Goal: Task Accomplishment & Management: Complete application form

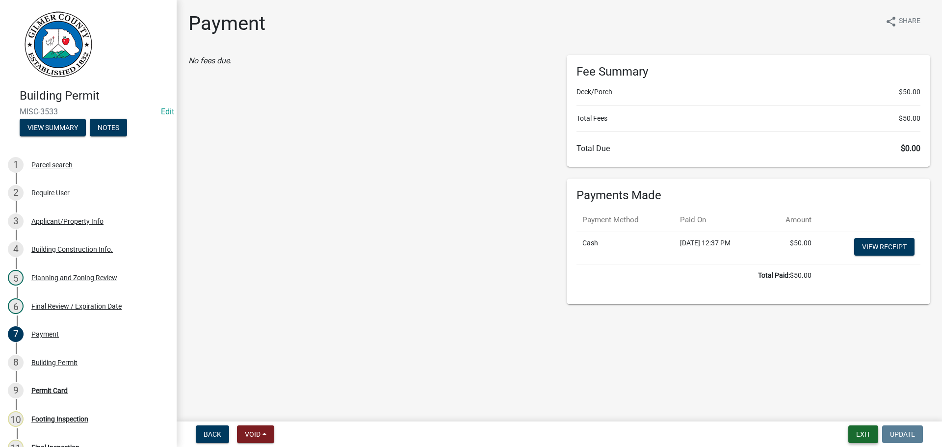
click at [869, 440] on button "Exit" at bounding box center [863, 434] width 30 height 18
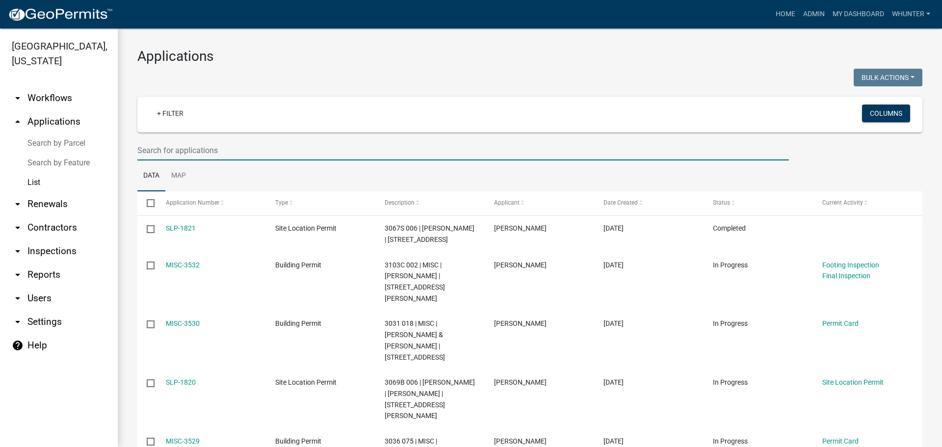
click at [293, 154] on input "text" at bounding box center [462, 150] width 651 height 20
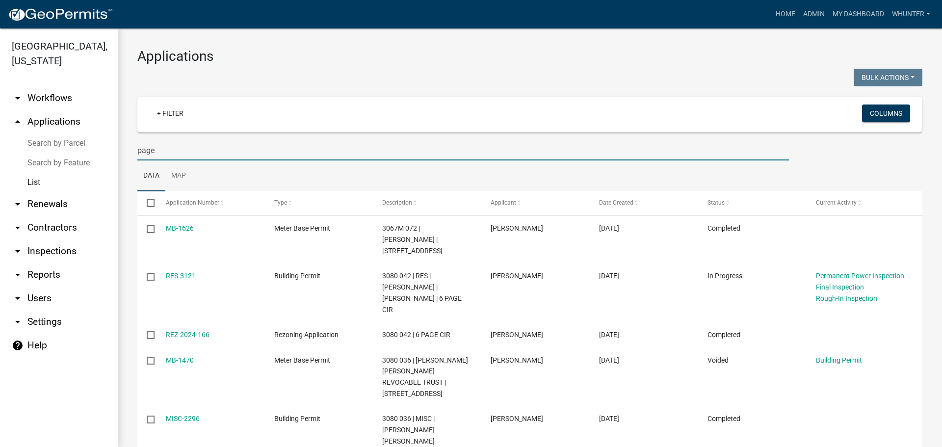
drag, startPoint x: 144, startPoint y: 150, endPoint x: 30, endPoint y: 123, distance: 117.4
click at [46, 128] on div "[GEOGRAPHIC_DATA], [US_STATE] arrow_drop_down Workflows List arrow_drop_up Appl…" at bounding box center [471, 237] width 942 height 418
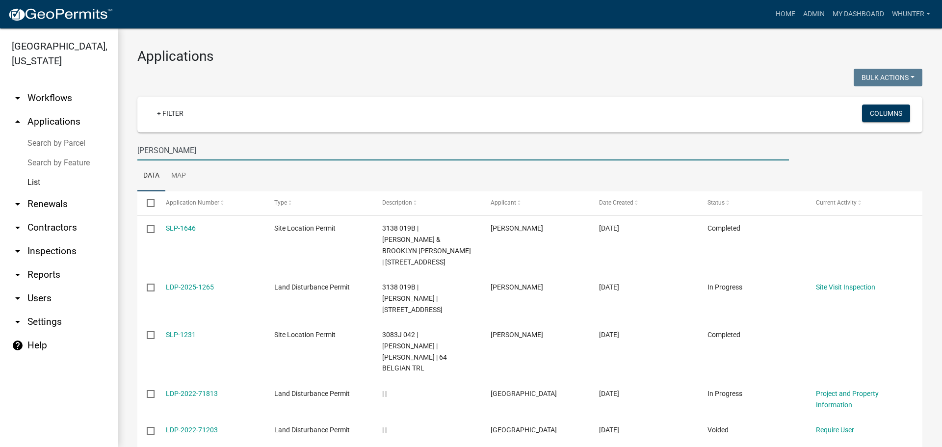
type input "[PERSON_NAME]"
click at [45, 144] on link "Search by Parcel" at bounding box center [59, 143] width 118 height 20
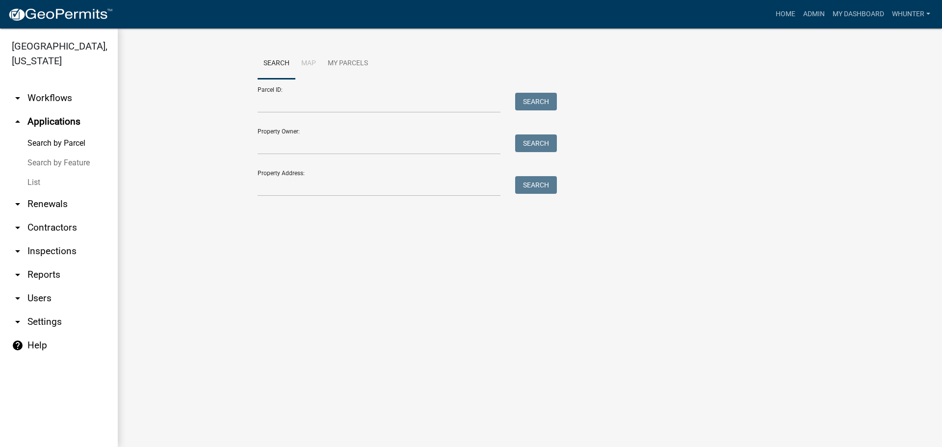
click at [30, 181] on link "List" at bounding box center [59, 183] width 118 height 20
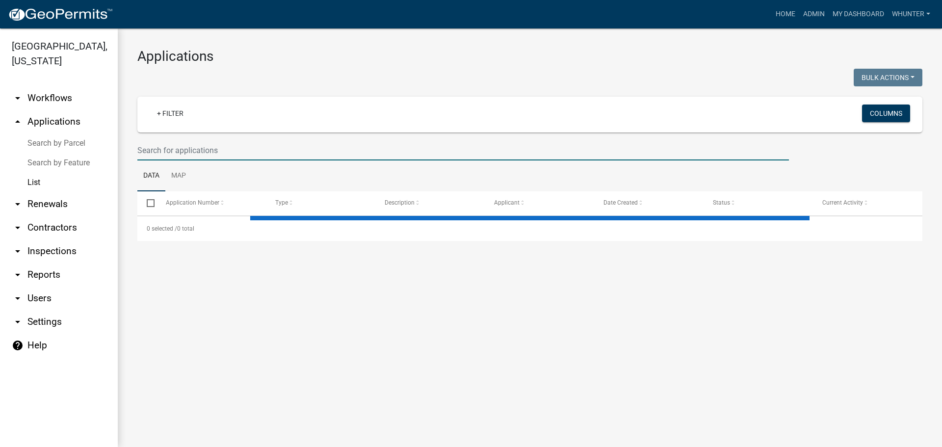
drag, startPoint x: 160, startPoint y: 145, endPoint x: 167, endPoint y: 143, distance: 6.5
click at [161, 145] on input "text" at bounding box center [462, 150] width 651 height 20
type input "f"
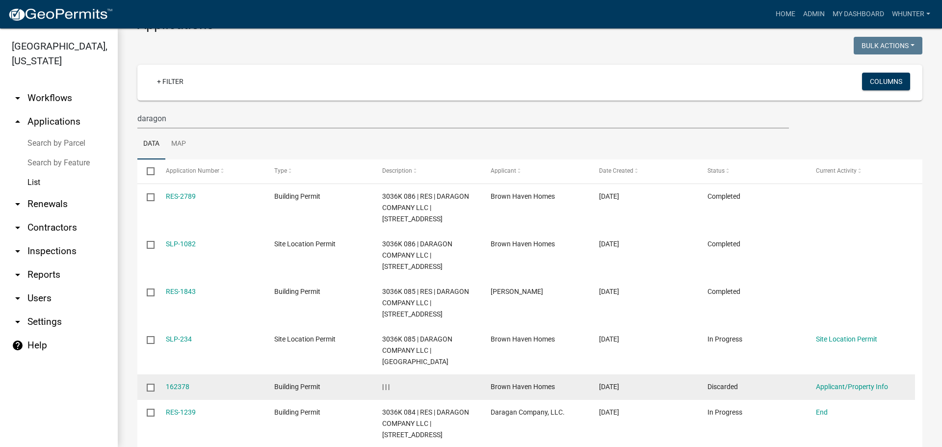
scroll to position [80, 0]
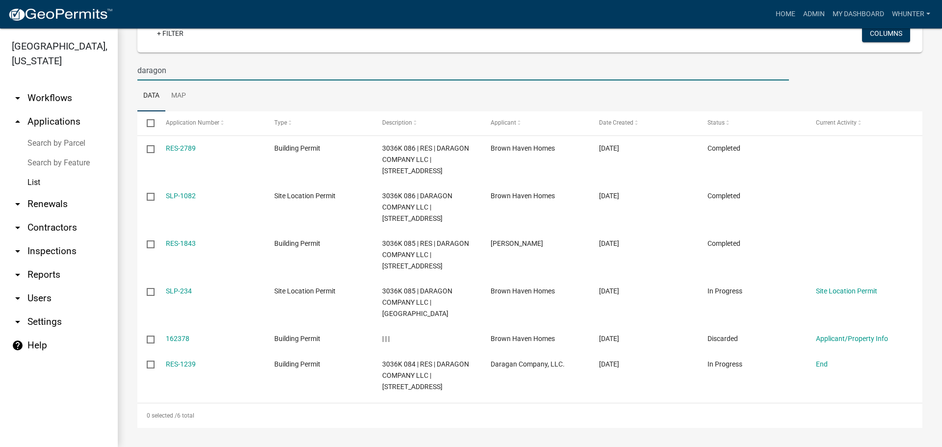
drag, startPoint x: 332, startPoint y: 79, endPoint x: 136, endPoint y: 65, distance: 196.2
click at [172, 70] on input "daragon" at bounding box center [462, 70] width 651 height 20
type input "d"
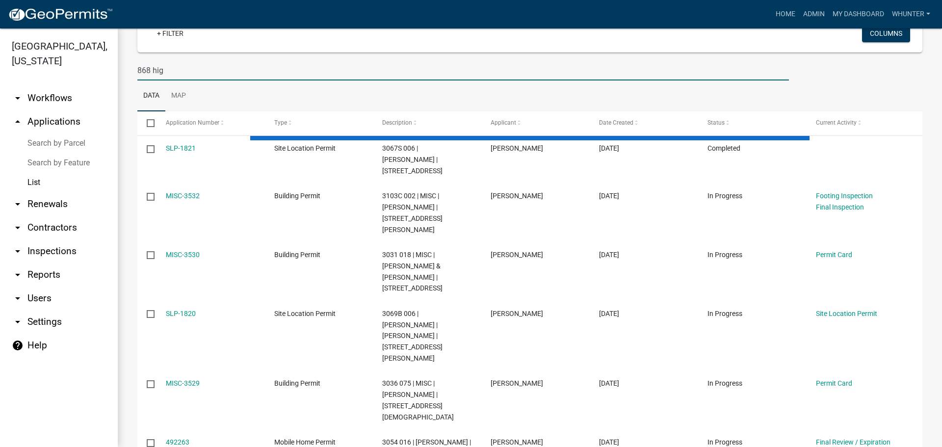
scroll to position [0, 0]
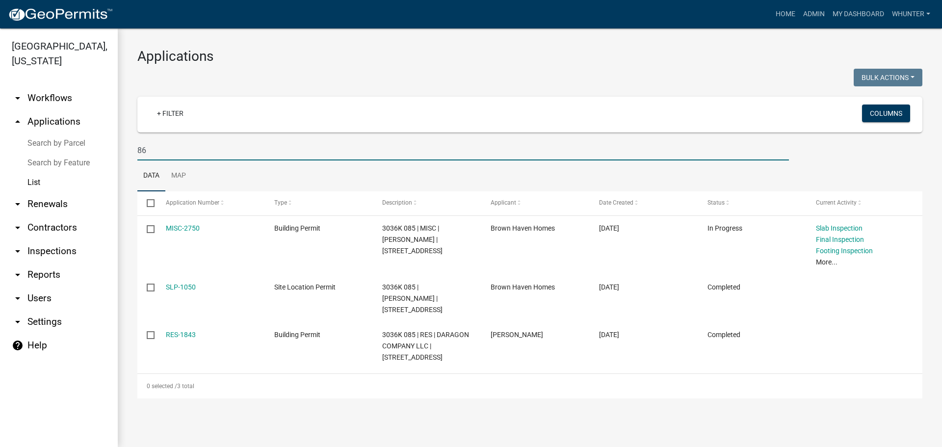
type input "8"
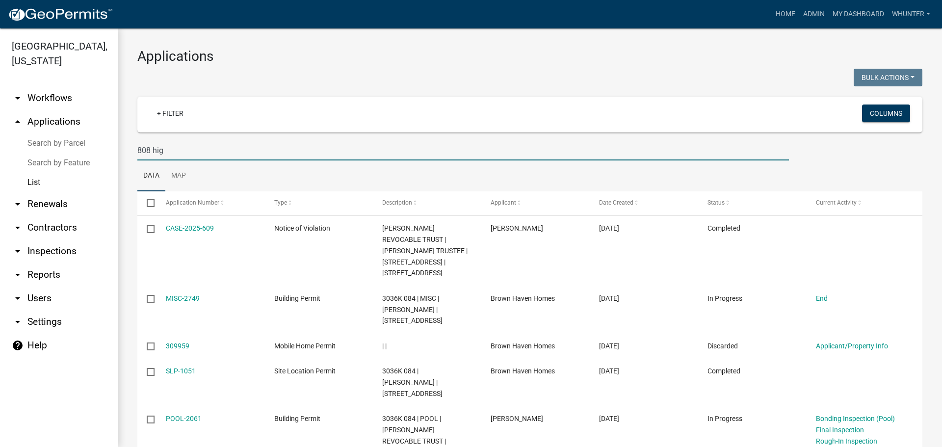
drag, startPoint x: 206, startPoint y: 147, endPoint x: 65, endPoint y: 134, distance: 141.8
click at [65, 135] on div "[GEOGRAPHIC_DATA], [US_STATE] arrow_drop_down Workflows List arrow_drop_up Appl…" at bounding box center [471, 237] width 942 height 418
type input "8"
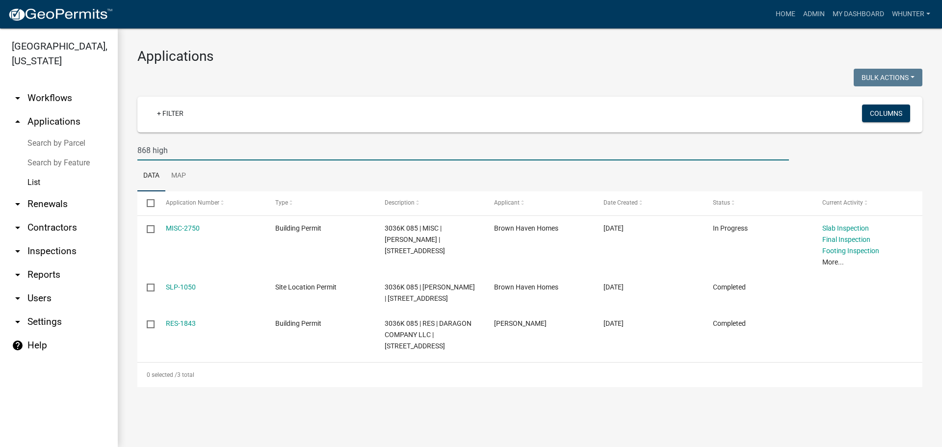
drag, startPoint x: 301, startPoint y: 146, endPoint x: 123, endPoint y: 143, distance: 177.6
click at [110, 143] on div "[GEOGRAPHIC_DATA], [US_STATE] arrow_drop_down Workflows List arrow_drop_up Appl…" at bounding box center [471, 237] width 942 height 418
type input "2841"
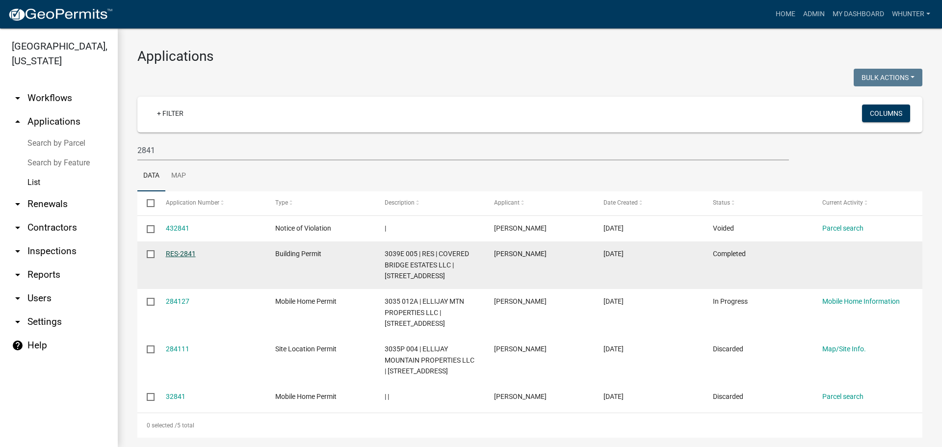
click at [166, 250] on link "RES-2841" at bounding box center [181, 254] width 30 height 8
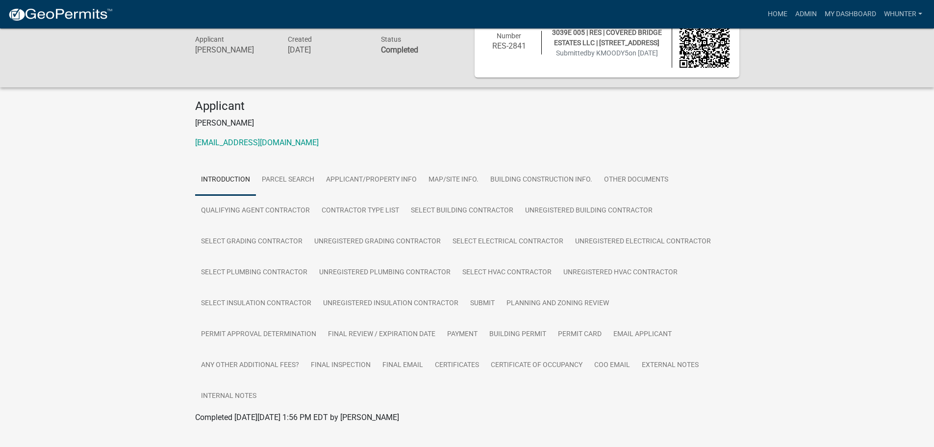
scroll to position [39, 0]
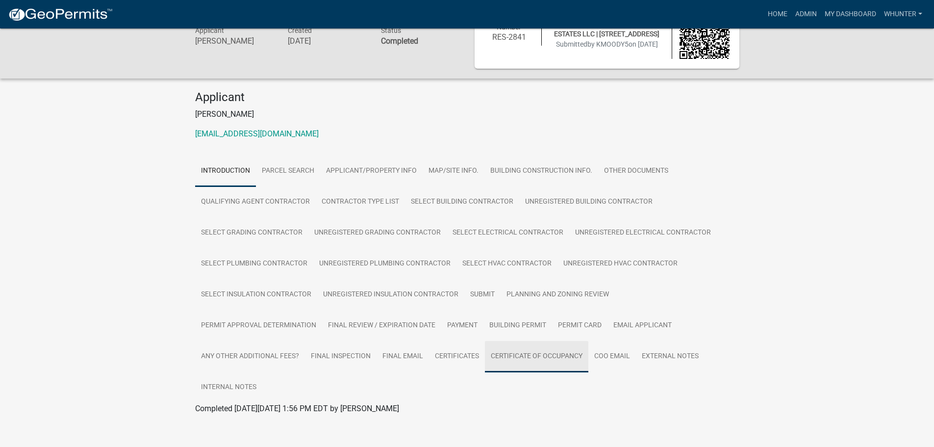
click at [545, 359] on link "Certificate of Occupancy" at bounding box center [536, 356] width 103 height 31
click at [267, 420] on link "Certificate of Occupancy" at bounding box center [237, 419] width 85 height 9
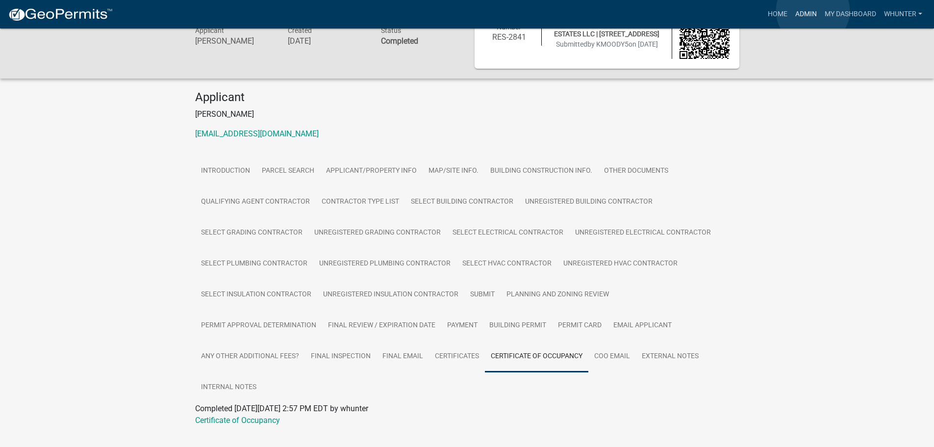
click at [813, 11] on link "Admin" at bounding box center [806, 14] width 29 height 19
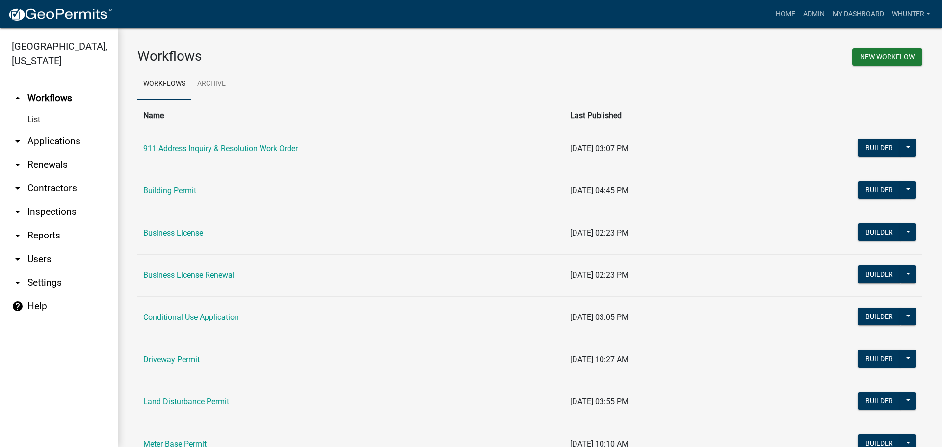
click at [61, 139] on link "arrow_drop_down Applications" at bounding box center [59, 141] width 118 height 24
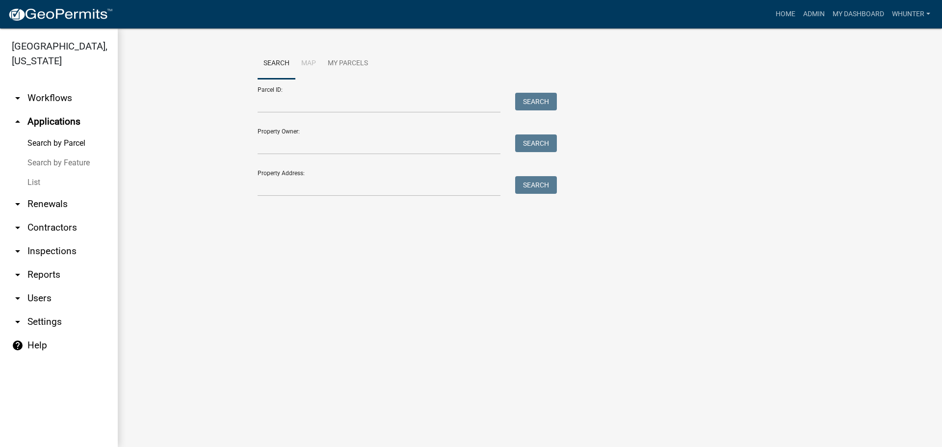
click at [46, 180] on link "List" at bounding box center [59, 183] width 118 height 20
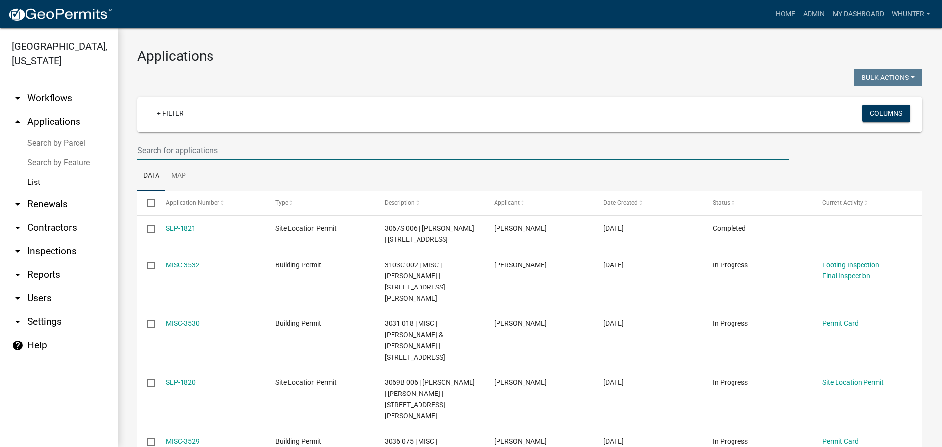
click at [226, 147] on input "text" at bounding box center [462, 150] width 651 height 20
type input "3351"
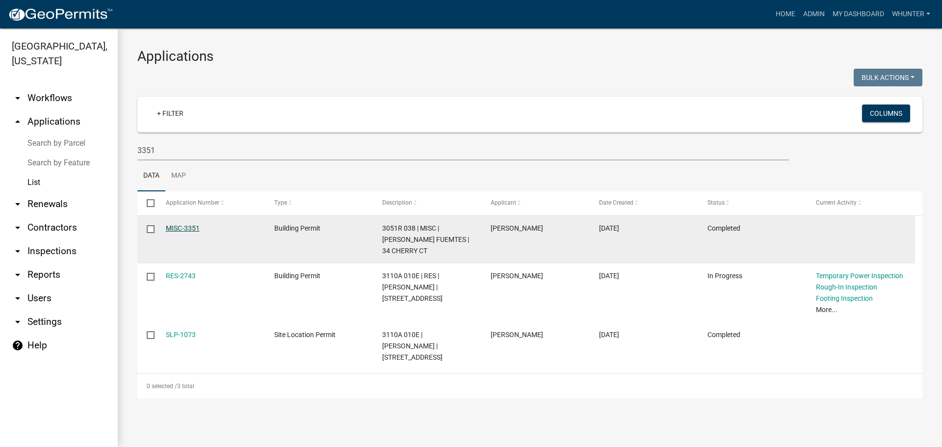
click at [189, 227] on link "MISC-3351" at bounding box center [183, 228] width 34 height 8
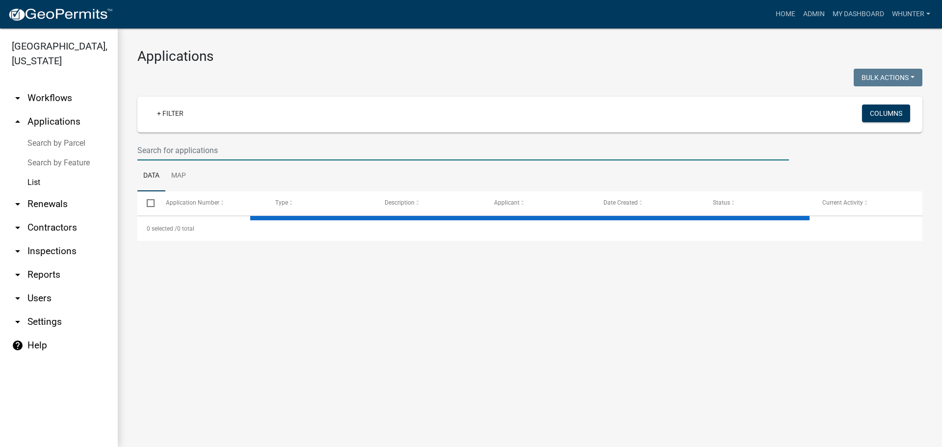
click at [238, 154] on input "text" at bounding box center [462, 150] width 651 height 20
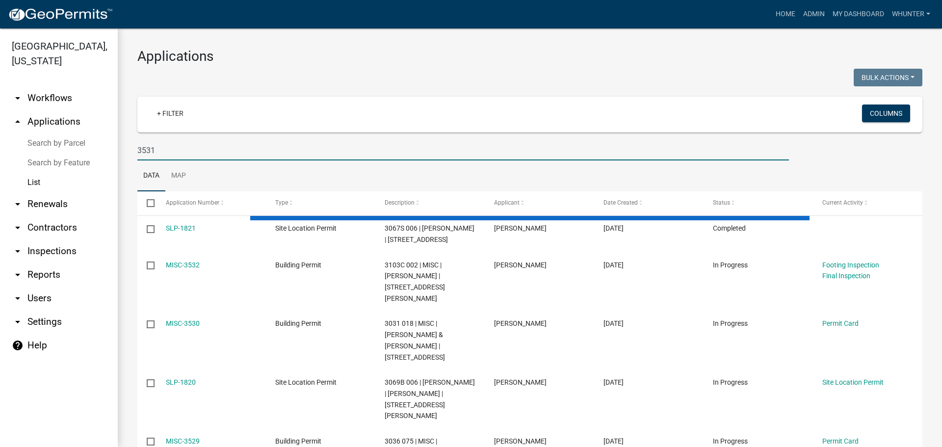
type input "3531"
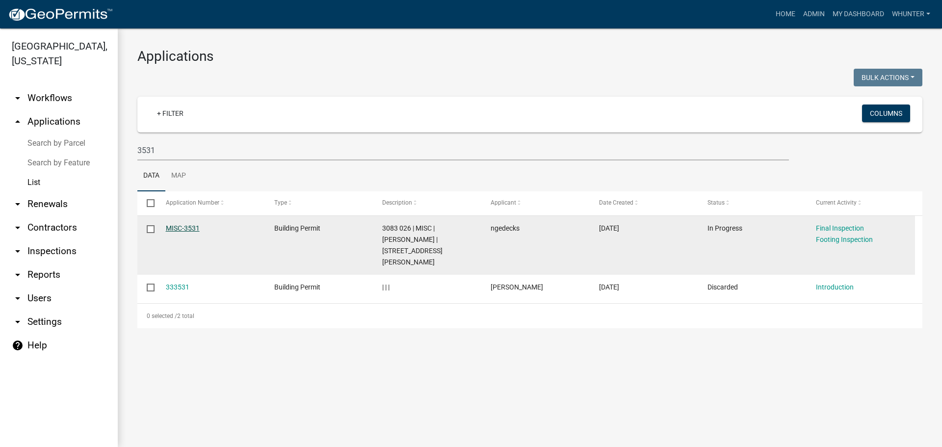
click at [182, 228] on link "MISC-3531" at bounding box center [183, 228] width 34 height 8
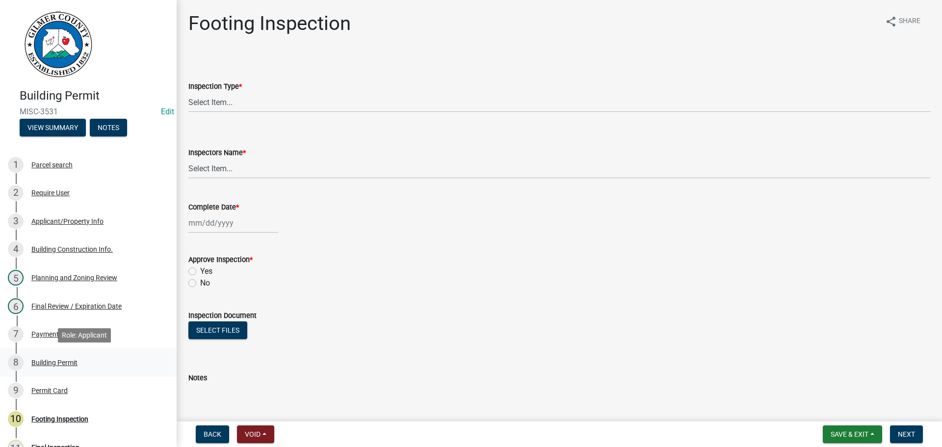
click at [80, 355] on div "8 Building Permit" at bounding box center [84, 363] width 153 height 16
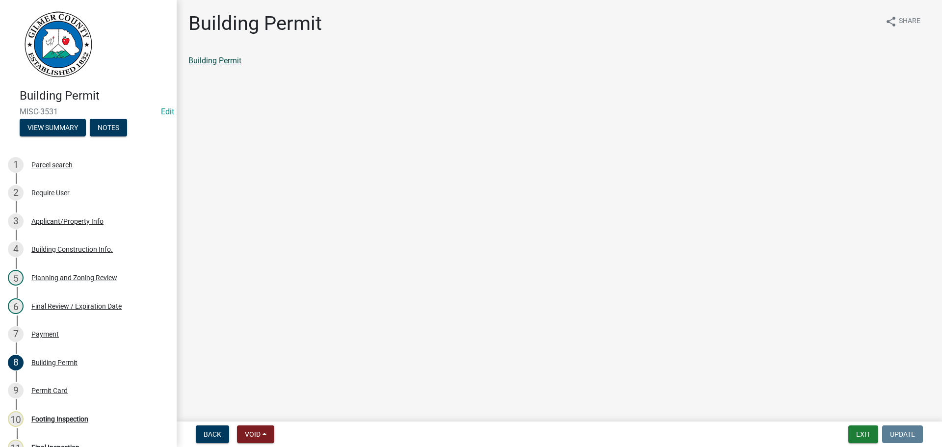
click at [215, 56] on link "Building Permit" at bounding box center [214, 60] width 53 height 9
click at [60, 337] on div "7 Payment" at bounding box center [84, 334] width 153 height 16
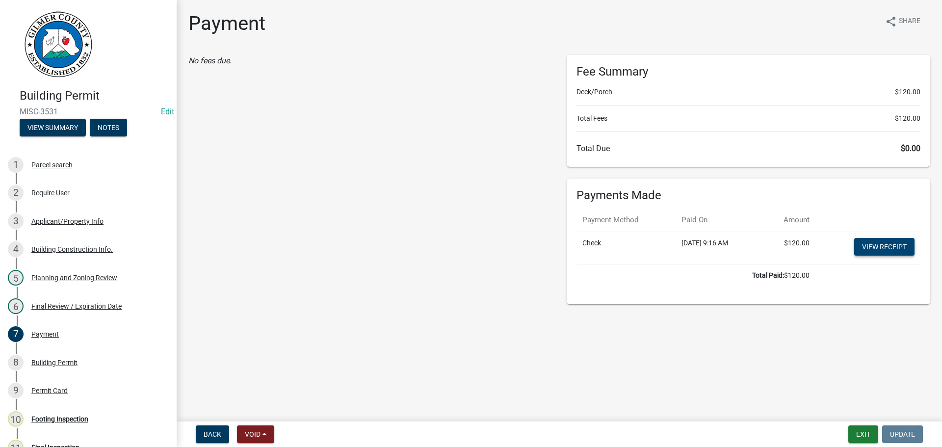
click at [896, 244] on link "View receipt" at bounding box center [884, 247] width 60 height 18
click at [867, 434] on button "Exit" at bounding box center [863, 434] width 30 height 18
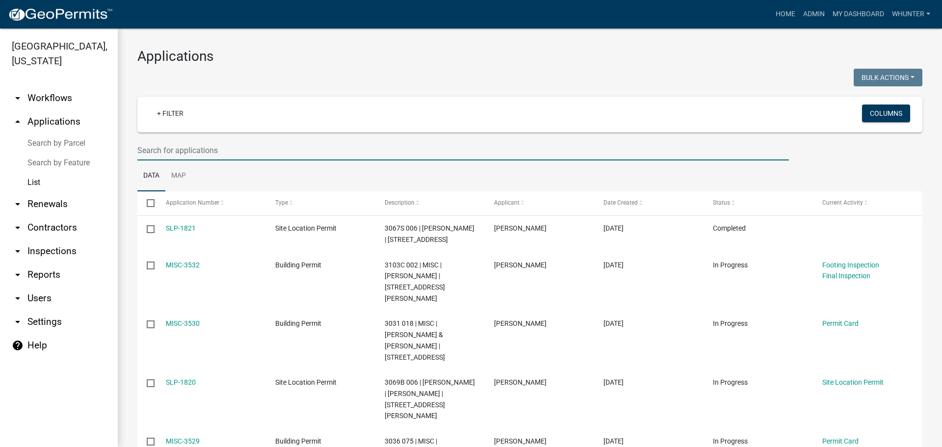
click at [243, 152] on input "text" at bounding box center [462, 150] width 651 height 20
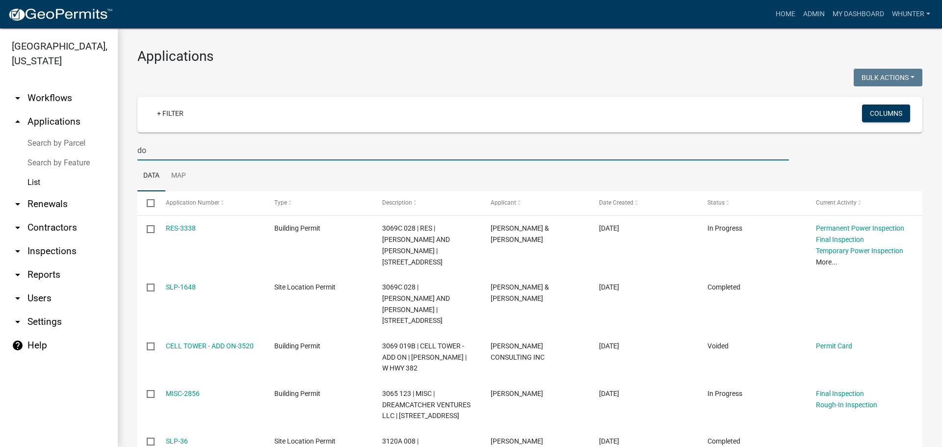
type input "d"
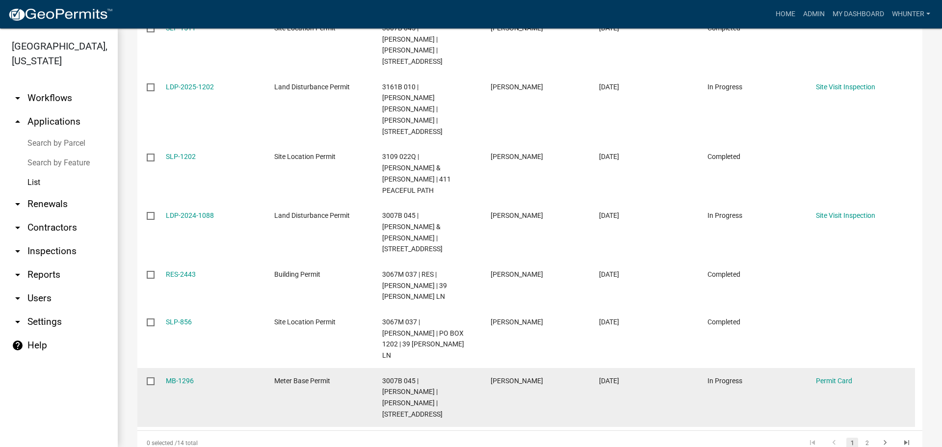
scroll to position [368, 0]
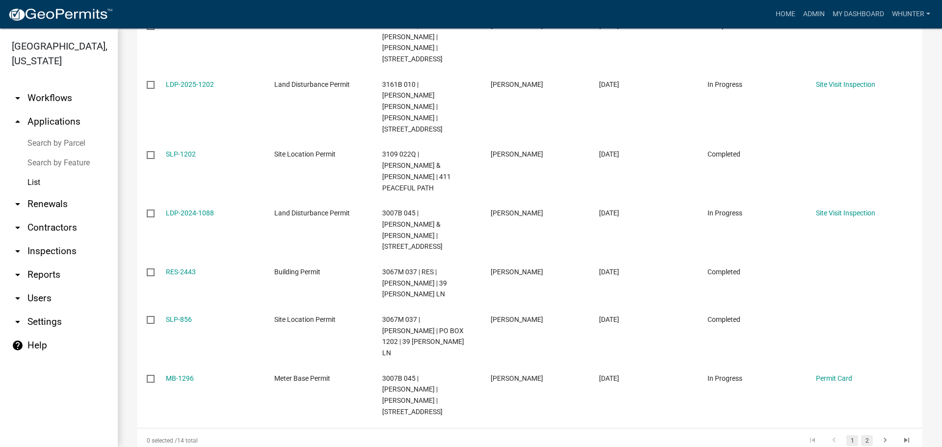
type input "1202"
click at [861, 435] on link "2" at bounding box center [867, 440] width 12 height 11
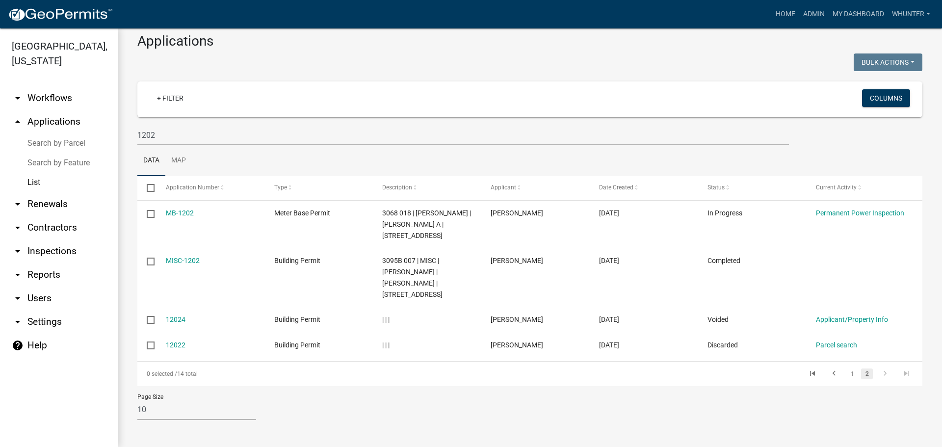
scroll to position [4, 0]
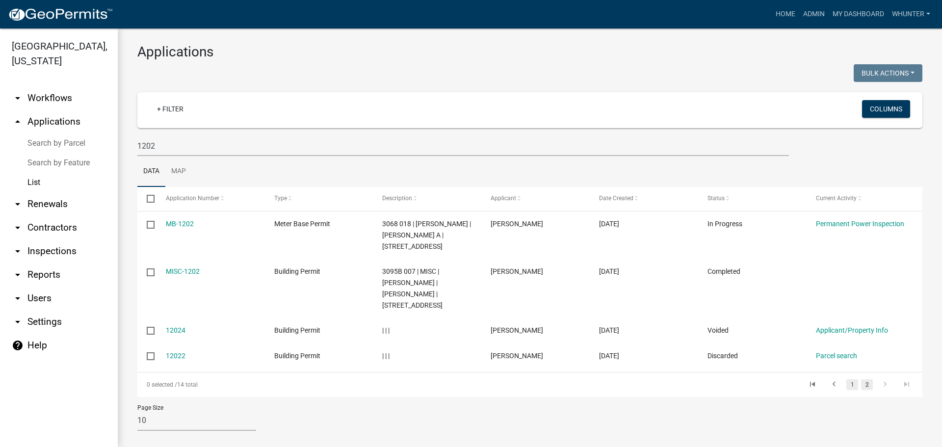
click at [846, 379] on link "1" at bounding box center [852, 384] width 12 height 11
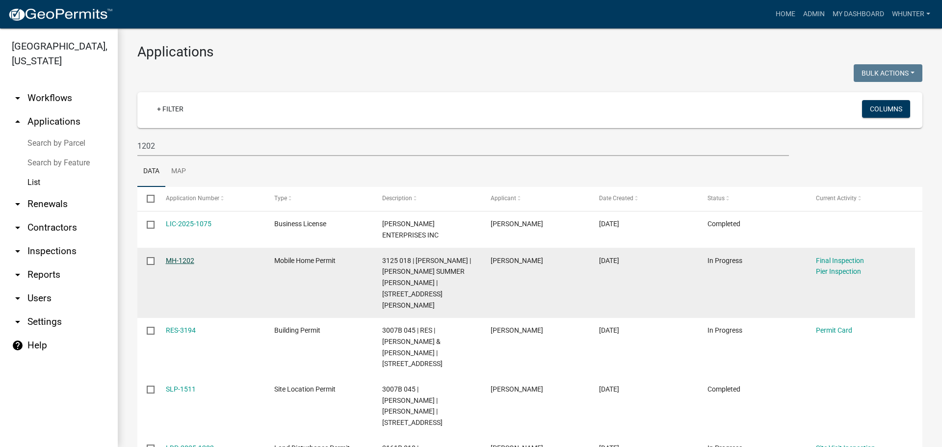
click at [178, 260] on link "MH-1202" at bounding box center [180, 260] width 28 height 8
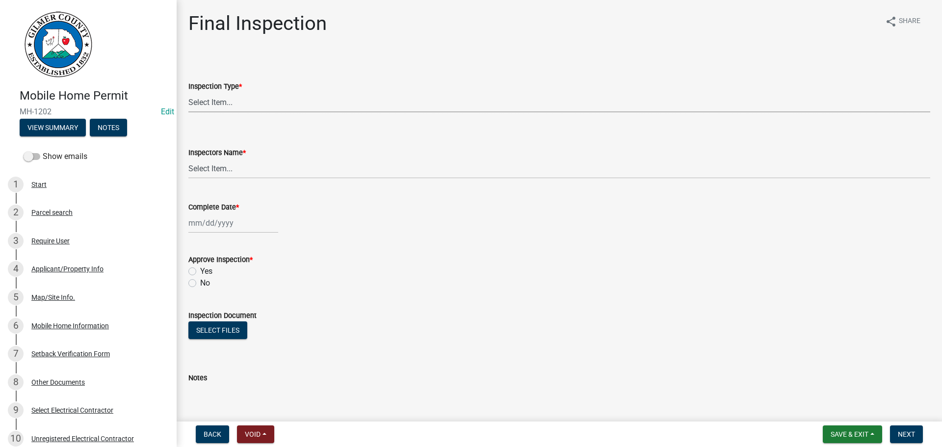
click at [394, 100] on select "Select Item... Final" at bounding box center [558, 102] width 741 height 20
click at [188, 92] on select "Select Item... Final" at bounding box center [558, 102] width 741 height 20
select select "68ea9506-92d8-4c77-854c-a0c5738c2580"
drag, startPoint x: 362, startPoint y: 149, endPoint x: 362, endPoint y: 159, distance: 10.3
click at [362, 154] on div "Inspectors Name *" at bounding box center [558, 153] width 741 height 12
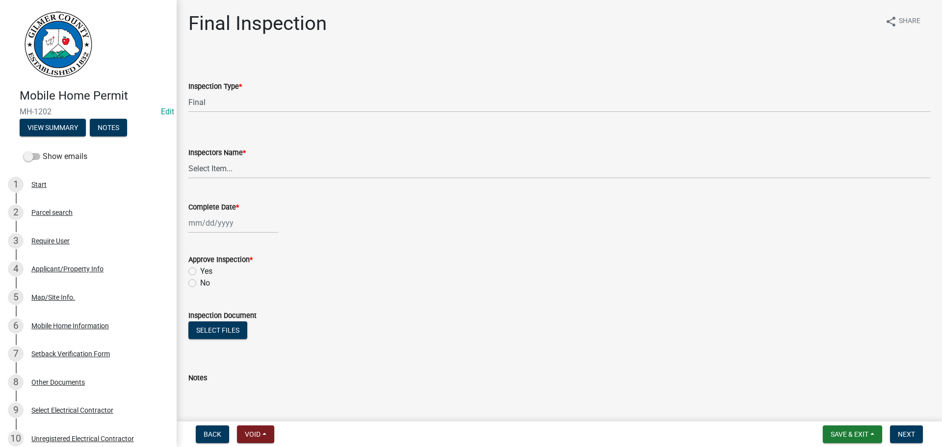
click at [363, 179] on wm-data-entity-input "Inspectors Name * Select Item... [PERSON_NAME] ([PERSON_NAME]) [PERSON_NAME] ([…" at bounding box center [558, 154] width 741 height 66
drag, startPoint x: 357, startPoint y: 163, endPoint x: 362, endPoint y: 163, distance: 5.9
click at [357, 163] on select "Select Item... [PERSON_NAME] ([PERSON_NAME]) [PERSON_NAME] ([PERSON_NAME]) Engi…" at bounding box center [558, 168] width 741 height 20
select select "b7f275ba-f507-42fd-b9cd-cd9544451c64"
click at [188, 158] on select "Select Item... [PERSON_NAME] ([PERSON_NAME]) [PERSON_NAME] ([PERSON_NAME]) Engi…" at bounding box center [558, 168] width 741 height 20
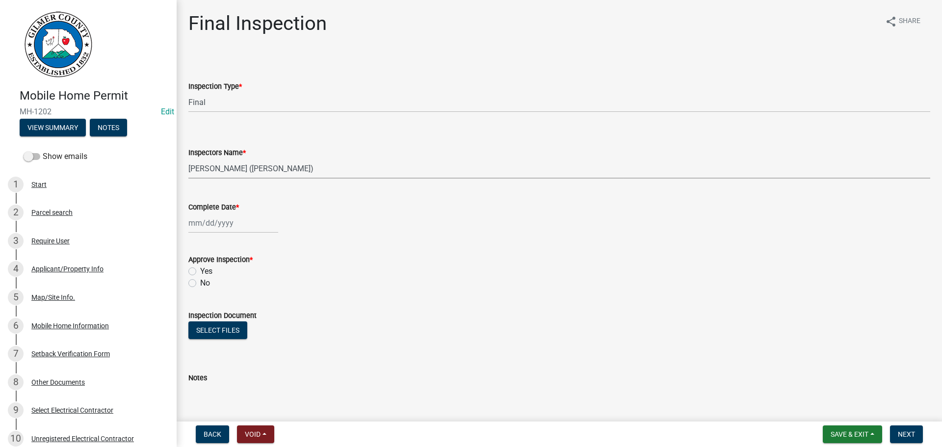
click at [237, 219] on div at bounding box center [233, 223] width 90 height 20
select select "10"
select select "2025"
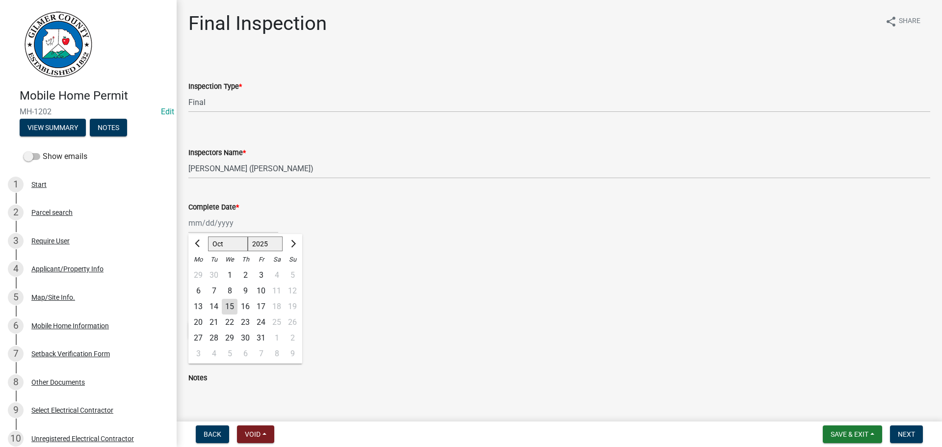
click at [230, 307] on div "15" at bounding box center [230, 307] width 16 height 16
type input "[DATE]"
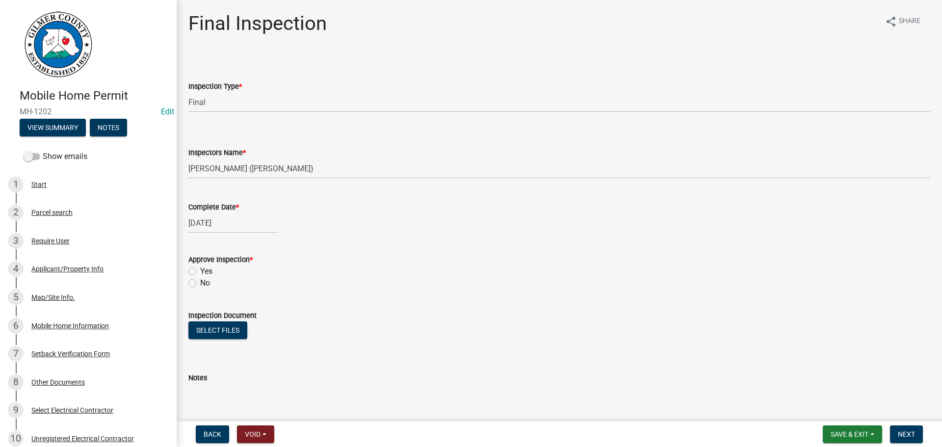
click at [212, 269] on label "Yes" at bounding box center [206, 271] width 12 height 12
click at [206, 269] on input "Yes" at bounding box center [203, 268] width 6 height 6
radio input "true"
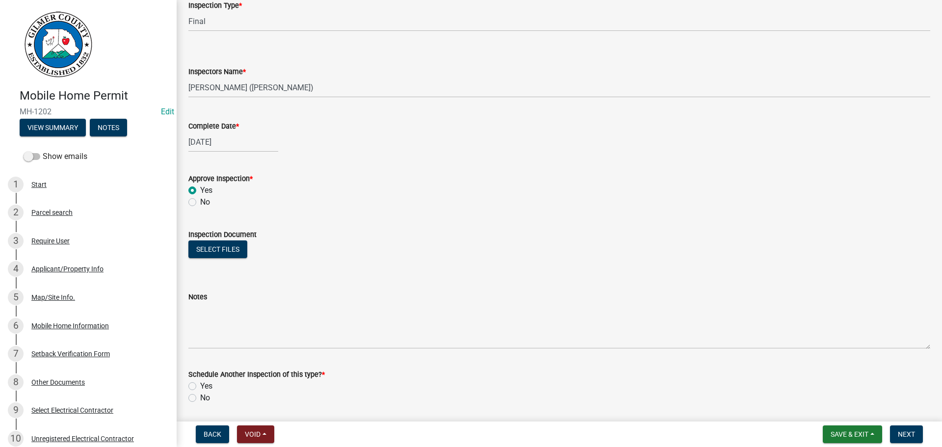
scroll to position [114, 0]
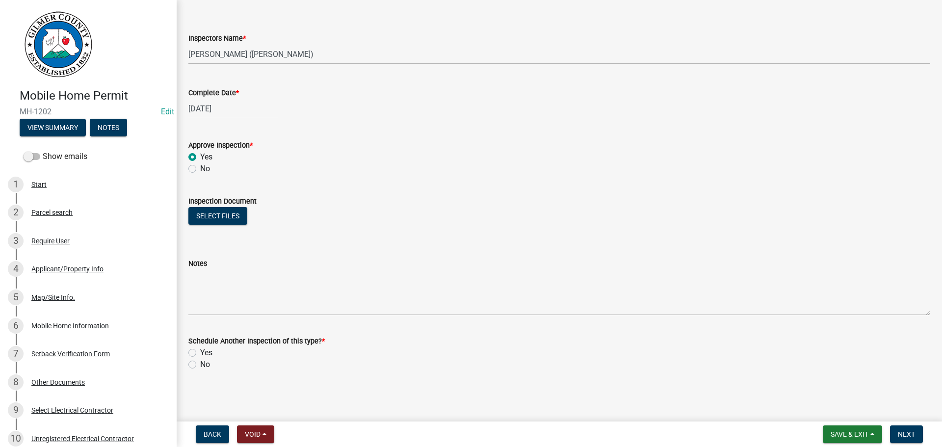
click at [209, 371] on wm-data-entity-input "Schedule Another Inspection of this type? * Yes No" at bounding box center [558, 351] width 741 height 56
click at [210, 368] on label "No" at bounding box center [205, 364] width 10 height 12
click at [206, 365] on input "No" at bounding box center [203, 361] width 6 height 6
radio input "true"
click at [902, 432] on span "Next" at bounding box center [905, 434] width 17 height 8
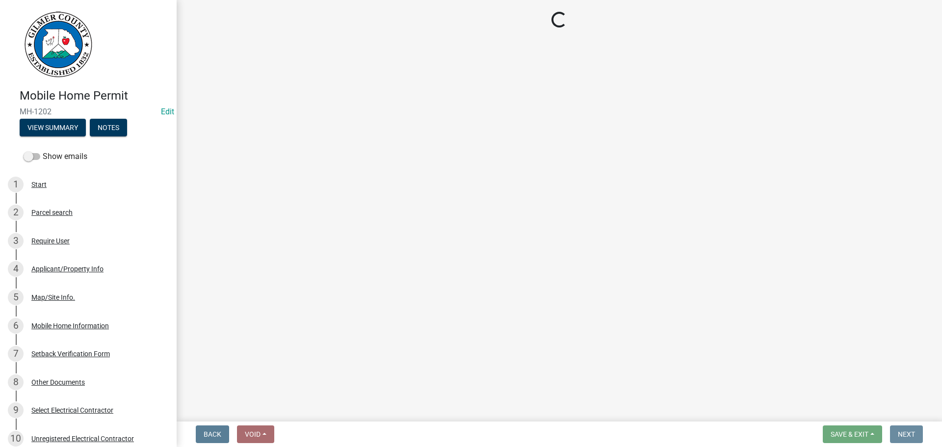
scroll to position [0, 0]
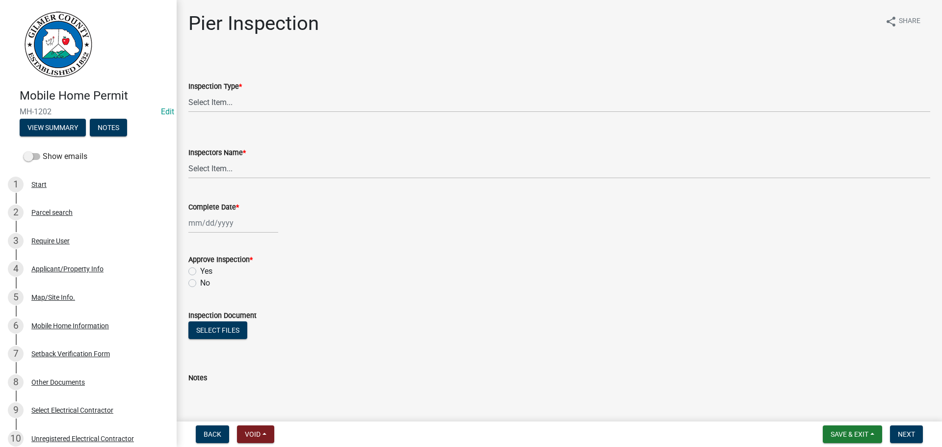
click at [251, 90] on div "Inspection Type *" at bounding box center [558, 86] width 741 height 12
drag, startPoint x: 304, startPoint y: 102, endPoint x: 295, endPoint y: 111, distance: 12.1
click at [302, 103] on select "Select Item... Pier" at bounding box center [558, 102] width 741 height 20
click at [188, 92] on select "Select Item... Pier" at bounding box center [558, 102] width 741 height 20
select select "1b850515-32bd-42de-9586-a5fa91f04e7f"
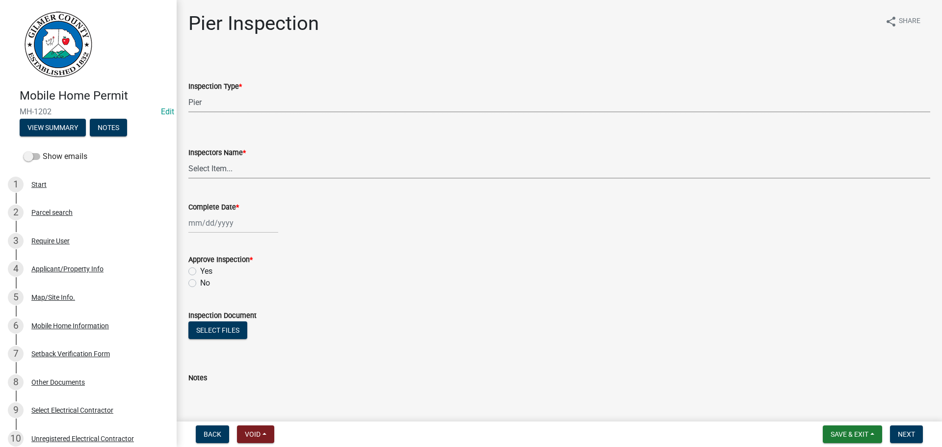
drag, startPoint x: 223, startPoint y: 170, endPoint x: 221, endPoint y: 178, distance: 8.0
click at [223, 171] on select "Select Item... [PERSON_NAME] ([PERSON_NAME]) [PERSON_NAME] ([PERSON_NAME]) Engi…" at bounding box center [558, 168] width 741 height 20
select select "b7f275ba-f507-42fd-b9cd-cd9544451c64"
click at [188, 158] on select "Select Item... [PERSON_NAME] ([PERSON_NAME]) [PERSON_NAME] ([PERSON_NAME]) Engi…" at bounding box center [558, 168] width 741 height 20
click at [207, 228] on div at bounding box center [233, 223] width 90 height 20
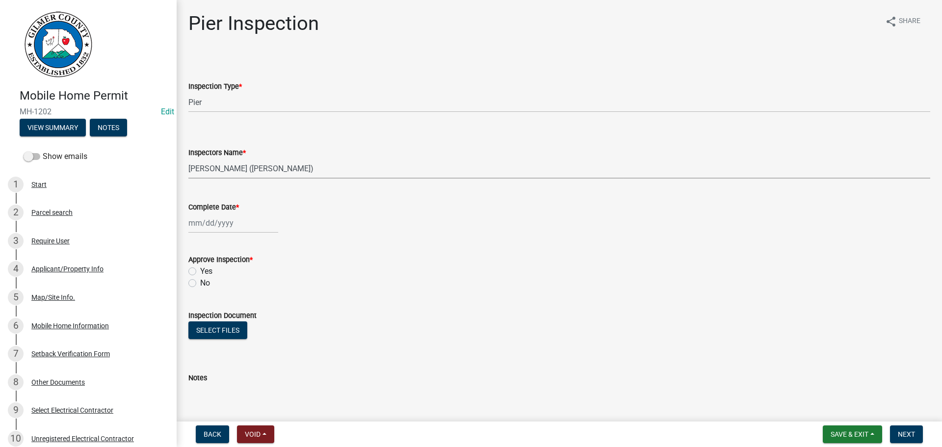
select select "10"
select select "2025"
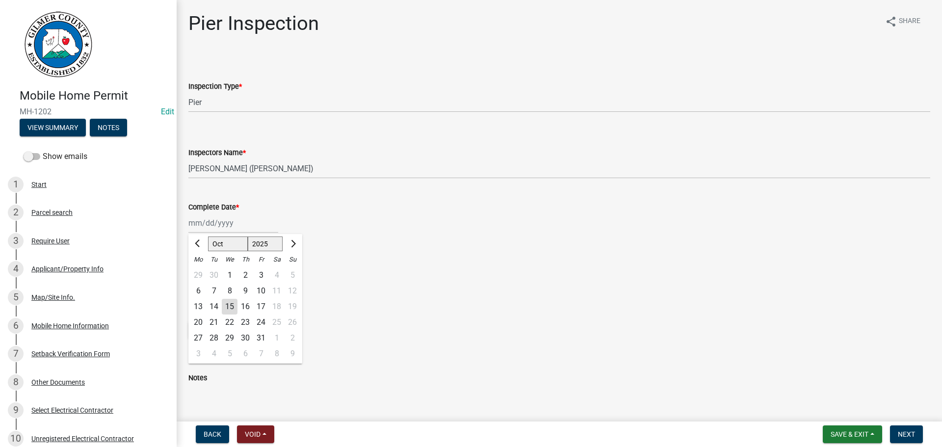
click at [229, 303] on div "15" at bounding box center [230, 307] width 16 height 16
type input "[DATE]"
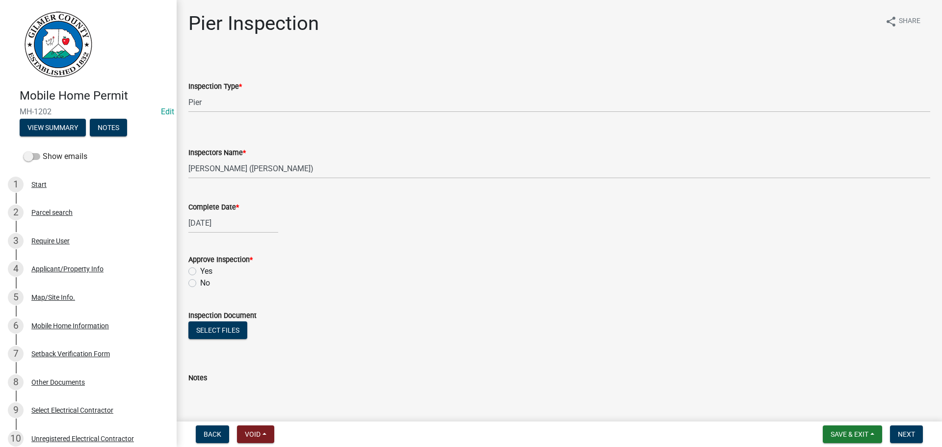
click at [203, 272] on label "Yes" at bounding box center [206, 271] width 12 height 12
click at [203, 272] on input "Yes" at bounding box center [203, 268] width 6 height 6
radio input "true"
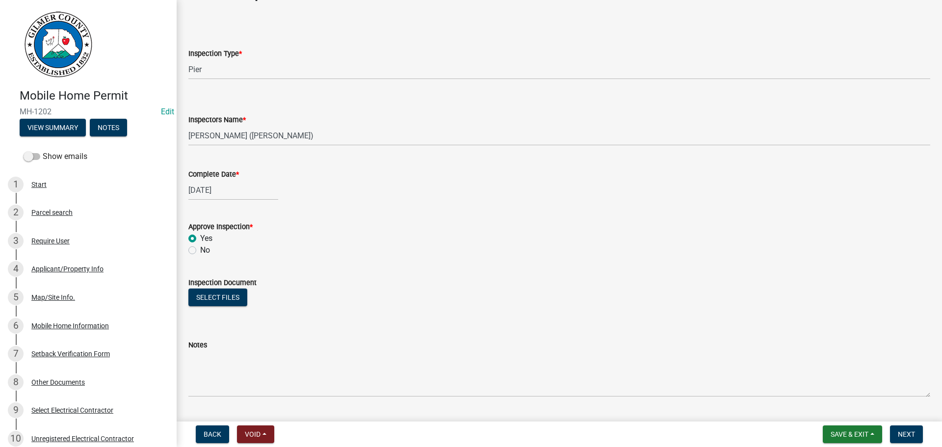
scroll to position [114, 0]
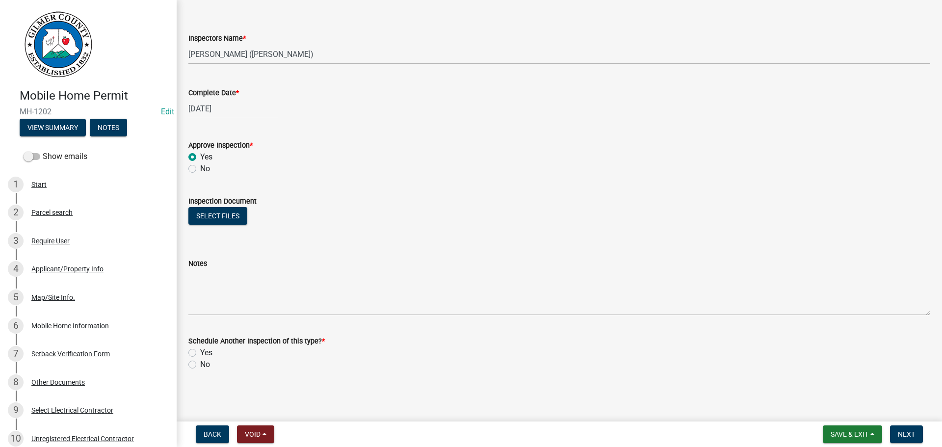
drag, startPoint x: 217, startPoint y: 357, endPoint x: 207, endPoint y: 358, distance: 10.4
click at [208, 358] on div "Yes" at bounding box center [558, 353] width 741 height 12
click at [200, 362] on label "No" at bounding box center [205, 364] width 10 height 12
click at [200, 362] on input "No" at bounding box center [203, 361] width 6 height 6
radio input "true"
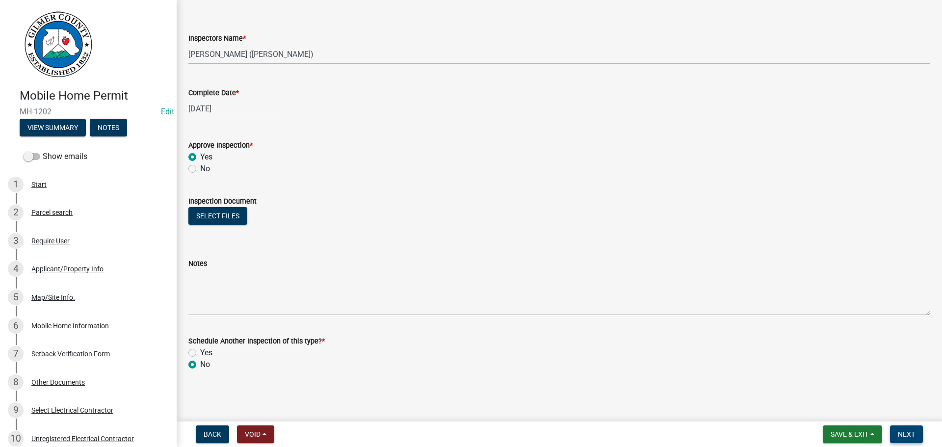
click at [908, 433] on span "Next" at bounding box center [905, 434] width 17 height 8
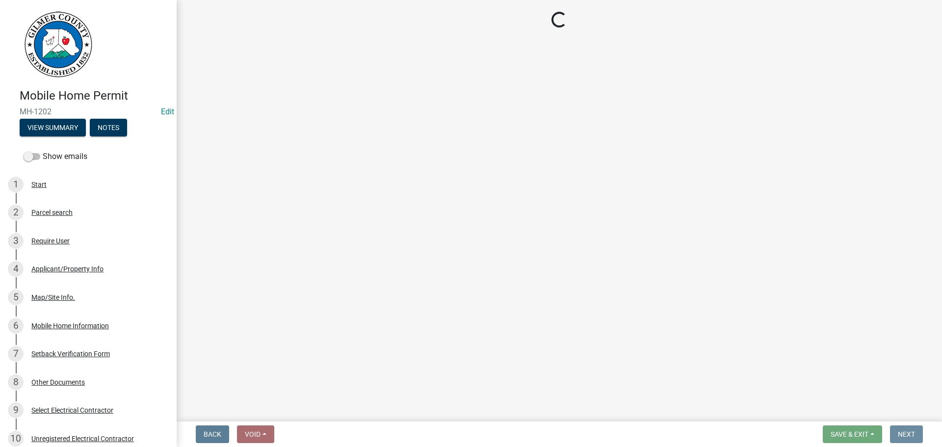
scroll to position [0, 0]
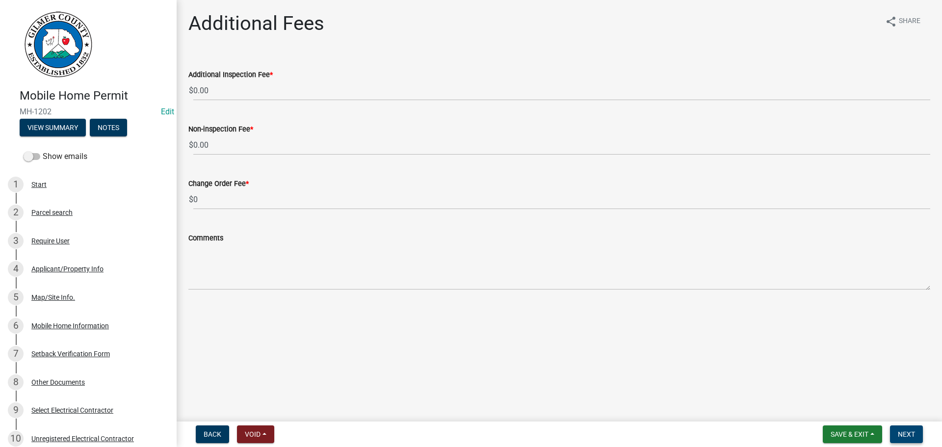
click at [909, 435] on span "Next" at bounding box center [905, 434] width 17 height 8
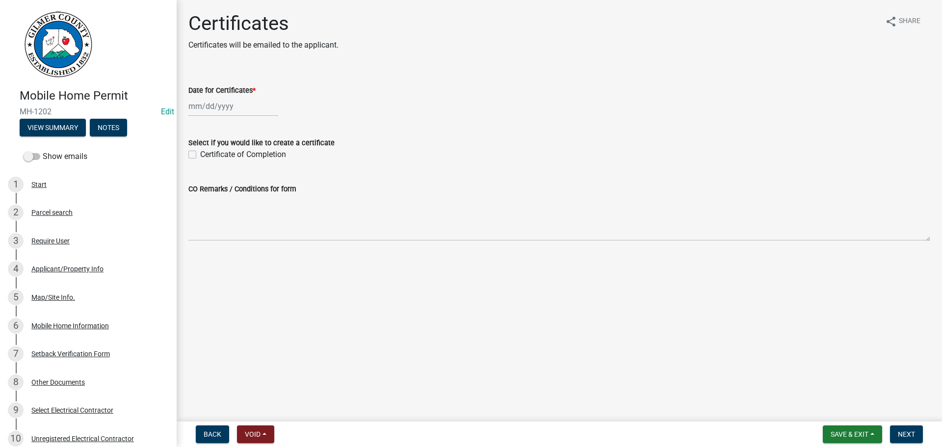
click at [225, 113] on div at bounding box center [233, 106] width 90 height 20
select select "10"
select select "2025"
click at [232, 189] on div "15" at bounding box center [230, 190] width 16 height 16
type input "[DATE]"
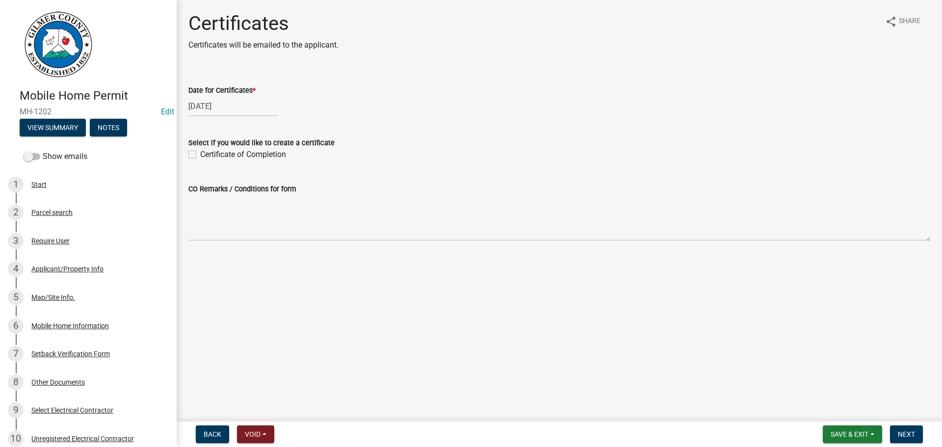
click at [247, 157] on label "Certificate of Completion" at bounding box center [243, 155] width 86 height 12
click at [206, 155] on input "Certificate of Completion" at bounding box center [203, 152] width 6 height 6
checkbox input "true"
click at [909, 416] on main "Certificates Certificates will be emailed to the applicant. share Share Date fo…" at bounding box center [559, 208] width 765 height 417
click at [909, 429] on button "Next" at bounding box center [906, 434] width 33 height 18
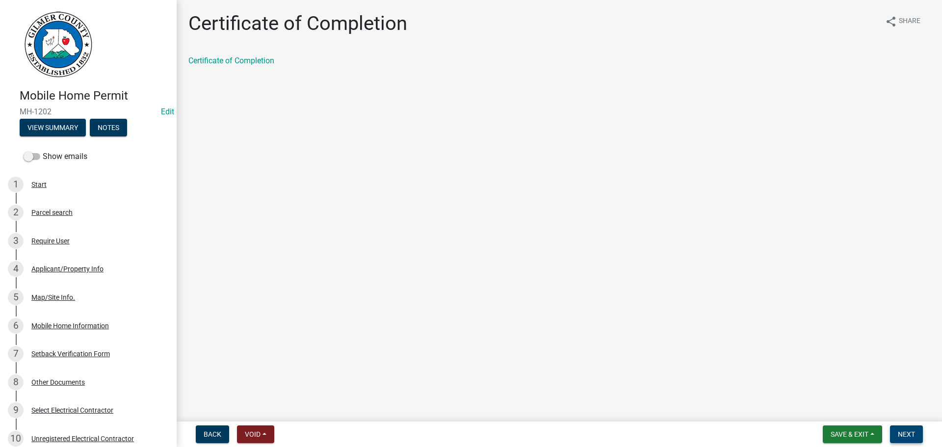
click at [910, 433] on span "Next" at bounding box center [905, 434] width 17 height 8
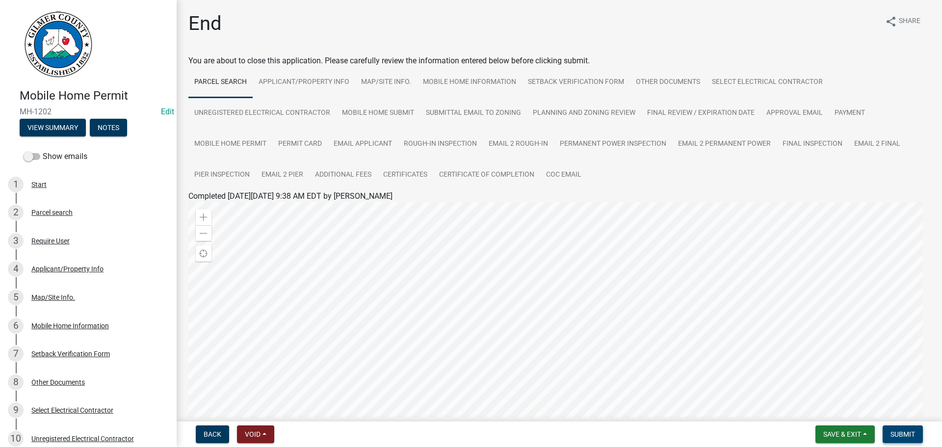
click at [901, 435] on span "Submit" at bounding box center [902, 434] width 25 height 8
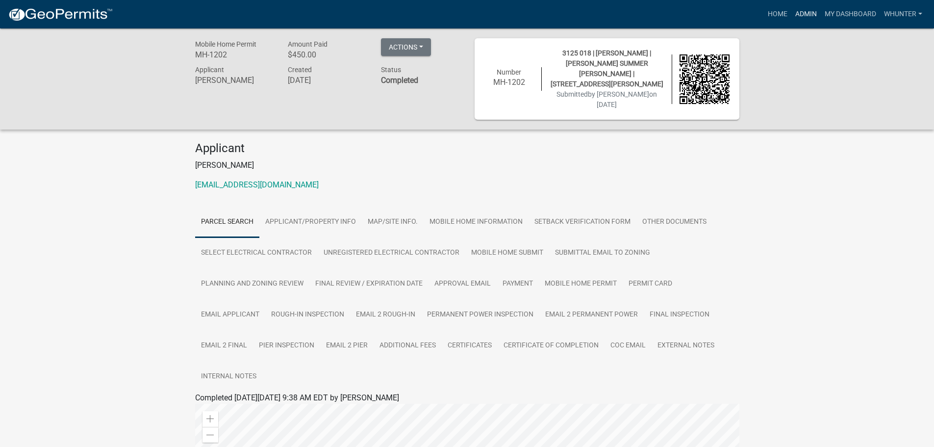
click at [817, 14] on link "Admin" at bounding box center [806, 14] width 29 height 19
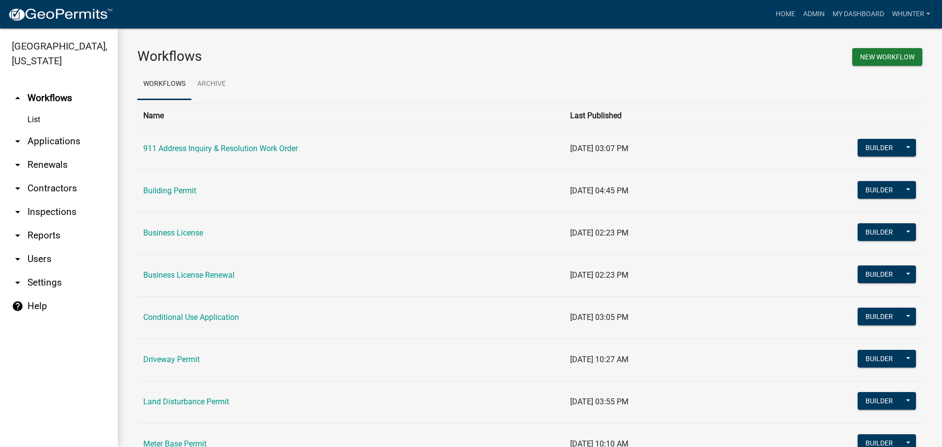
click at [59, 147] on link "arrow_drop_down Applications" at bounding box center [59, 141] width 118 height 24
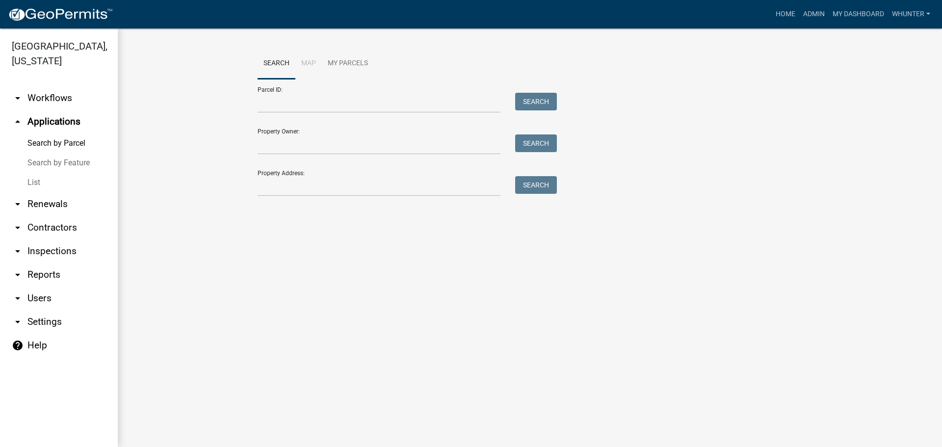
click at [42, 184] on link "List" at bounding box center [59, 183] width 118 height 20
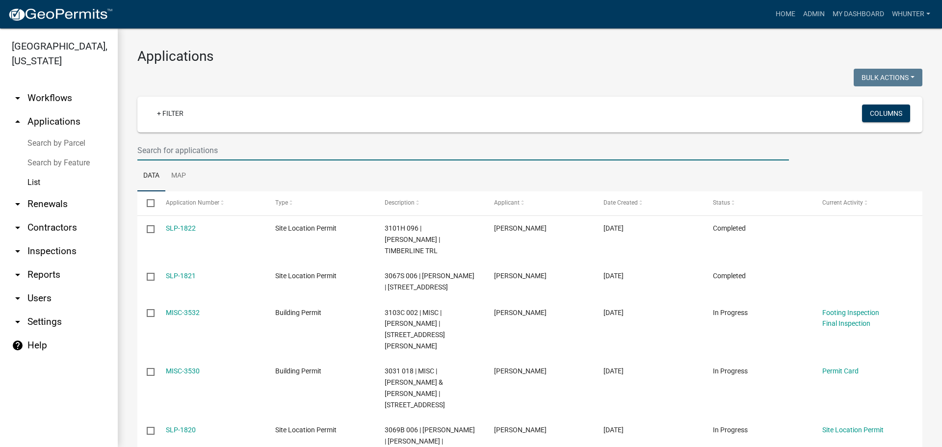
click at [220, 153] on input "text" at bounding box center [462, 150] width 651 height 20
click at [280, 151] on input "text" at bounding box center [462, 150] width 651 height 20
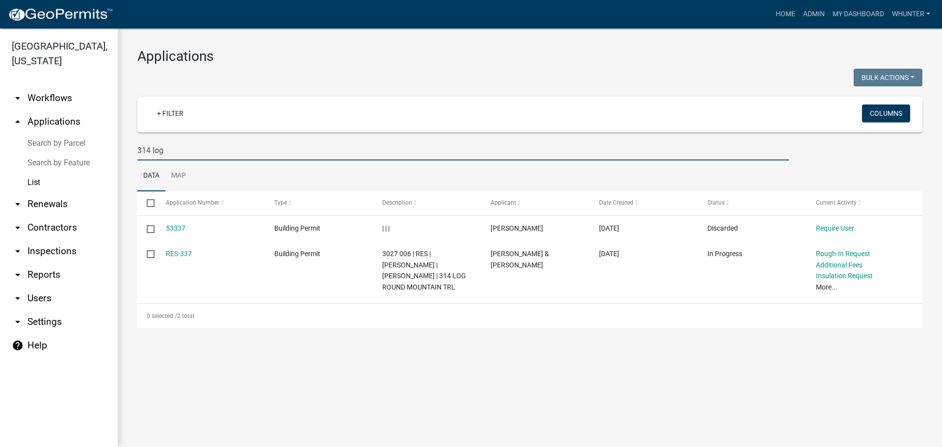
drag, startPoint x: 214, startPoint y: 149, endPoint x: 73, endPoint y: 117, distance: 145.3
click at [47, 107] on div "[GEOGRAPHIC_DATA], [US_STATE] arrow_drop_down Workflows List arrow_drop_up Appl…" at bounding box center [471, 237] width 942 height 418
type input "314 log"
